Goal: Task Accomplishment & Management: Manage account settings

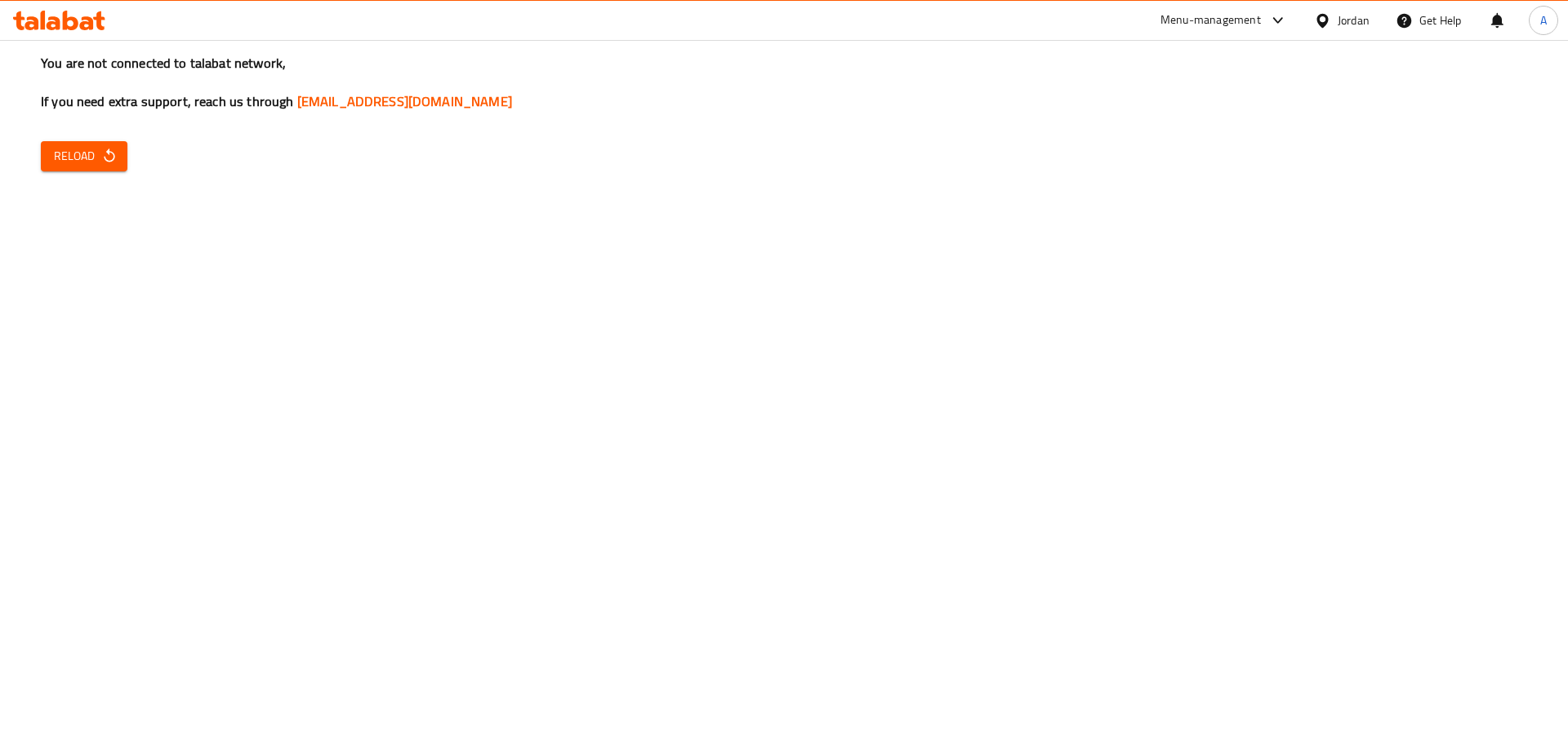
click at [93, 148] on span "Reload" at bounding box center [84, 156] width 60 height 20
